Goal: Task Accomplishment & Management: Manage account settings

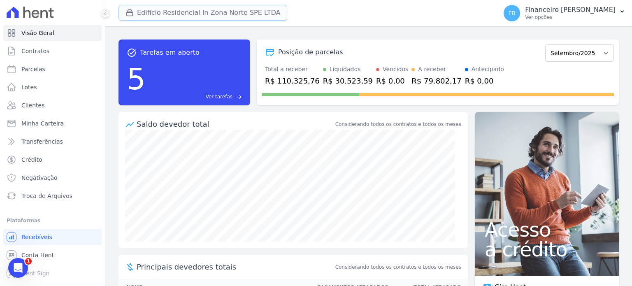
click at [232, 11] on button "Edificio Residencial In Zona Norte SPE LTDA" at bounding box center [202, 13] width 169 height 16
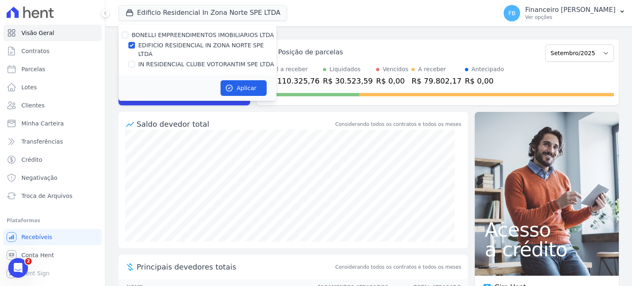
click at [227, 60] on label "IN RESIDENCIAL CLUBE VOTORANTIM SPE LTDA" at bounding box center [206, 64] width 136 height 9
click at [135, 61] on input "IN RESIDENCIAL CLUBE VOTORANTIM SPE LTDA" at bounding box center [131, 64] width 7 height 7
checkbox input "true"
click at [236, 47] on label "EDIFICIO RESIDENCIAL IN ZONA NORTE SPE LTDA" at bounding box center [207, 49] width 138 height 17
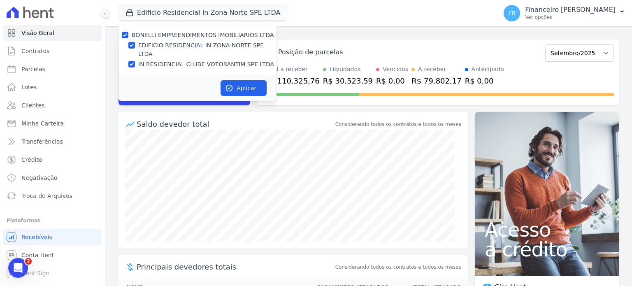
click at [135, 47] on input "EDIFICIO RESIDENCIAL IN ZONA NORTE SPE LTDA" at bounding box center [131, 45] width 7 height 7
checkbox input "false"
click at [252, 80] on button "Aplicar" at bounding box center [243, 88] width 46 height 16
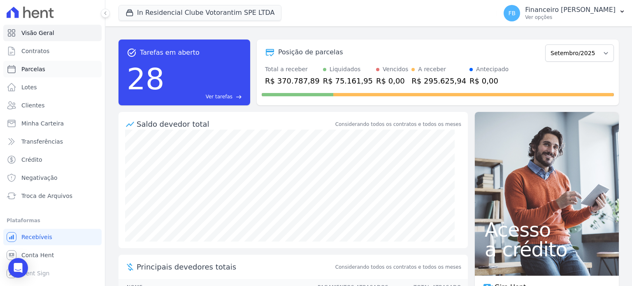
click at [46, 72] on link "Parcelas" at bounding box center [52, 69] width 98 height 16
click at [46, 69] on link "Parcelas" at bounding box center [52, 69] width 98 height 16
select select
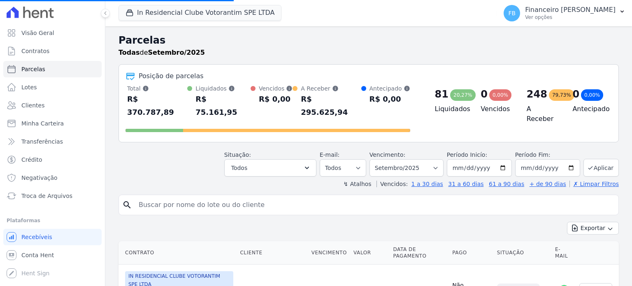
select select
click at [215, 197] on input "search" at bounding box center [374, 205] width 481 height 16
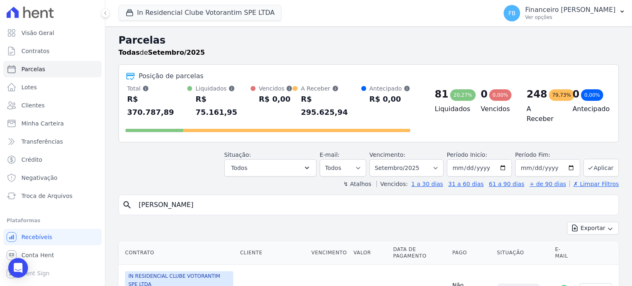
type input "[PERSON_NAME]"
select select
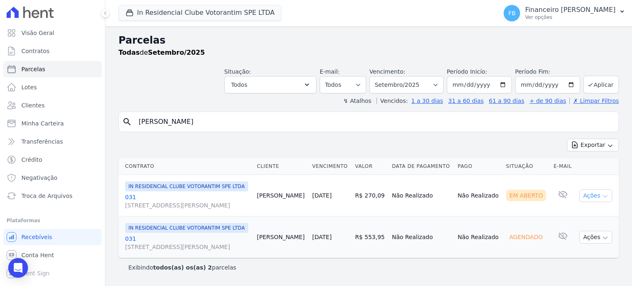
click at [602, 199] on icon "button" at bounding box center [605, 196] width 7 height 7
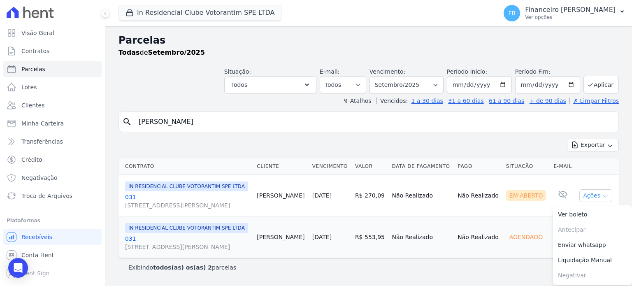
scroll to position [19, 0]
click at [130, 193] on link "031 [STREET_ADDRESS][PERSON_NAME]" at bounding box center [187, 201] width 125 height 16
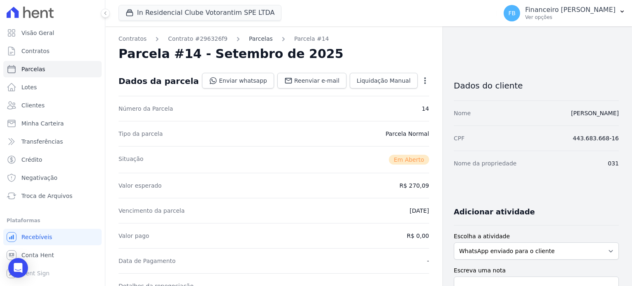
click at [252, 39] on link "Parcelas" at bounding box center [261, 39] width 24 height 9
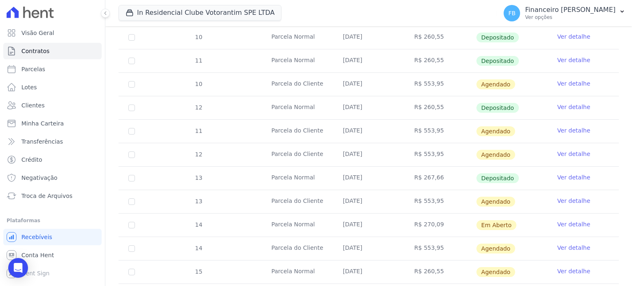
scroll to position [411, 0]
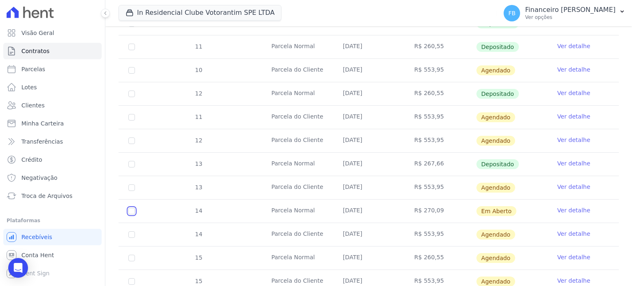
click at [134, 209] on input "checkbox" at bounding box center [131, 211] width 7 height 7
checkbox input "true"
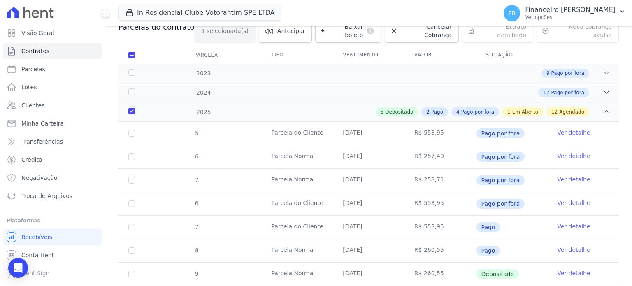
scroll to position [0, 0]
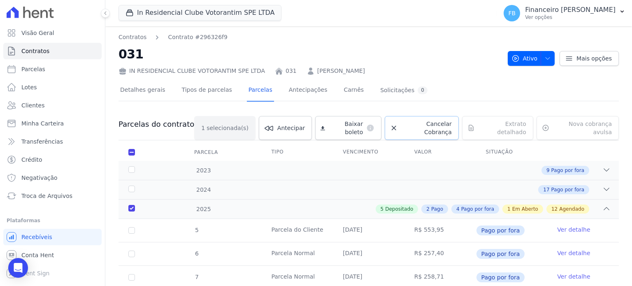
click at [426, 121] on span "Cancelar Cobrança" at bounding box center [426, 128] width 51 height 16
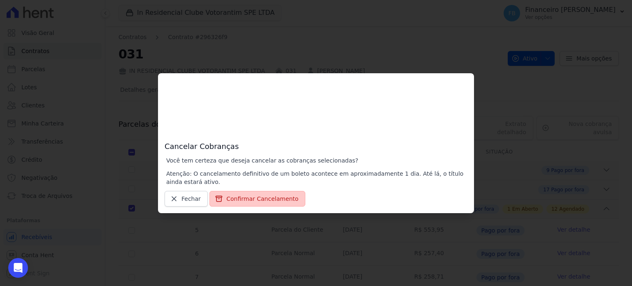
click at [275, 204] on button "Confirmar Cancelamento" at bounding box center [257, 199] width 96 height 16
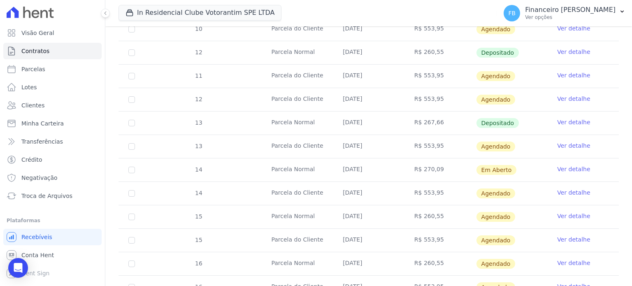
scroll to position [424, 0]
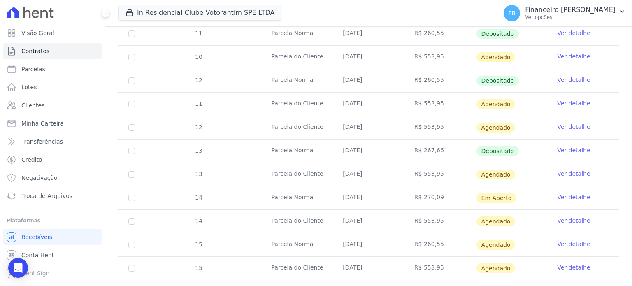
click at [564, 197] on link "Ver detalhe" at bounding box center [573, 197] width 33 height 8
